Goal: Transaction & Acquisition: Obtain resource

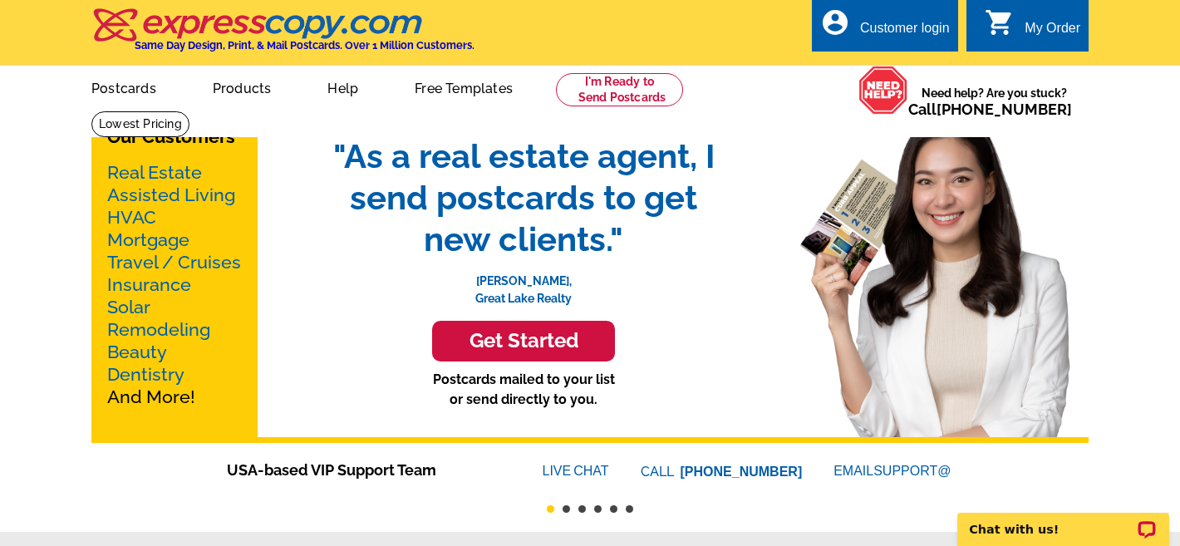
click at [503, 346] on h3 "Get Started" at bounding box center [523, 341] width 141 height 24
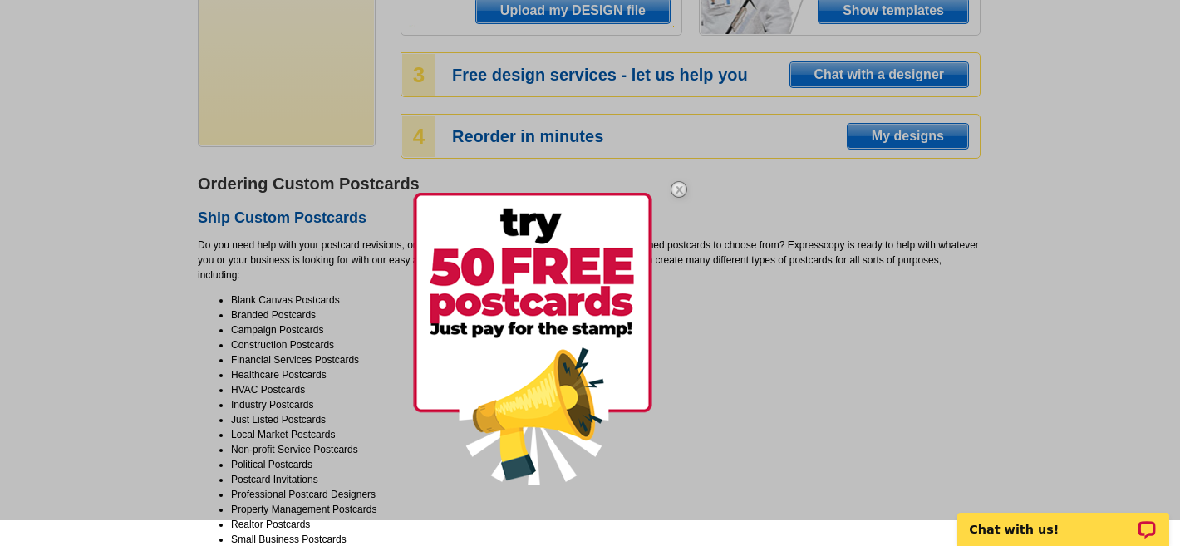
scroll to position [398, 0]
click at [595, 249] on img at bounding box center [532, 338] width 239 height 292
